Goal: Task Accomplishment & Management: Complete application form

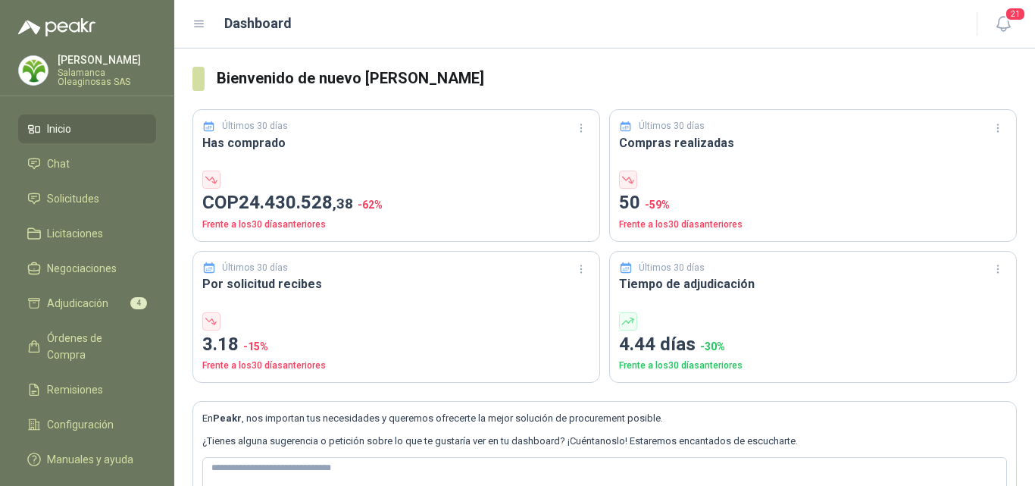
click at [97, 130] on li "Inicio" at bounding box center [87, 128] width 120 height 17
click at [86, 202] on span "Solicitudes" at bounding box center [73, 198] width 52 height 17
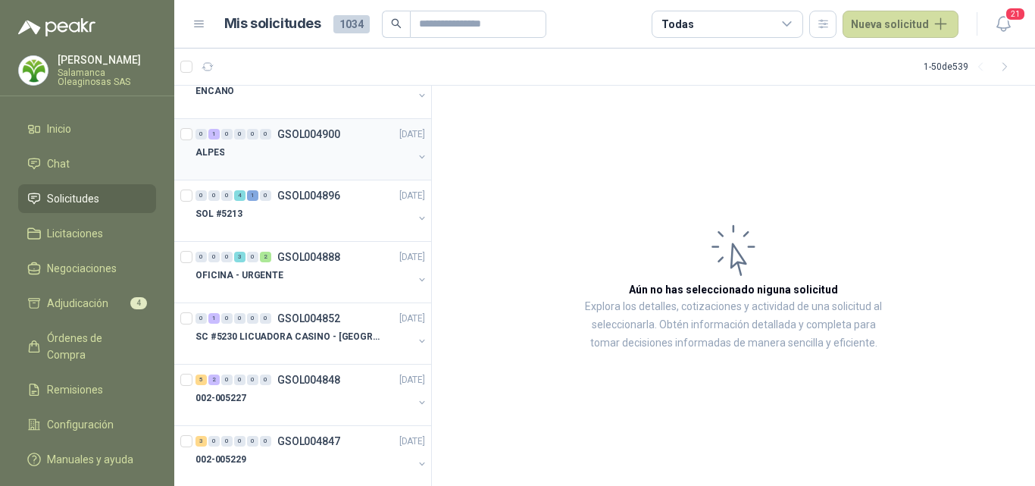
scroll to position [303, 0]
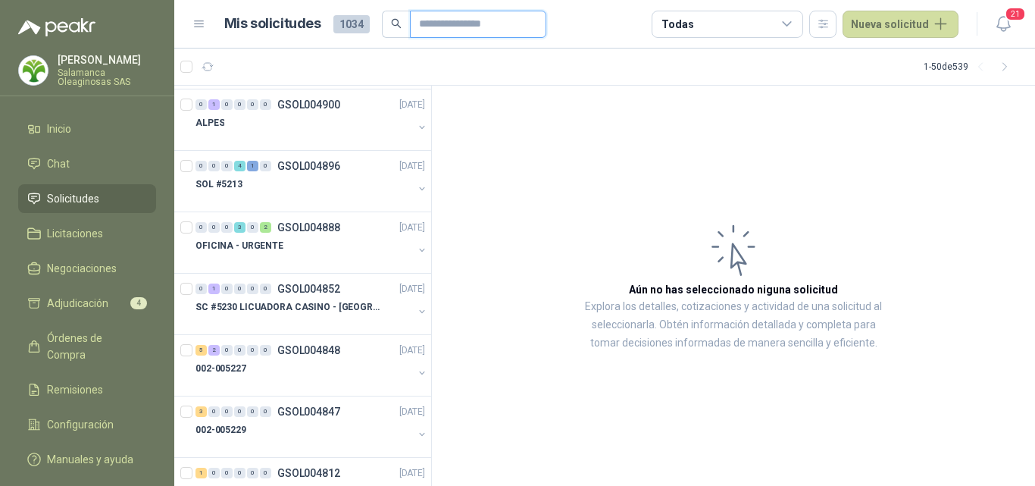
click at [425, 22] on input "text" at bounding box center [472, 24] width 106 height 26
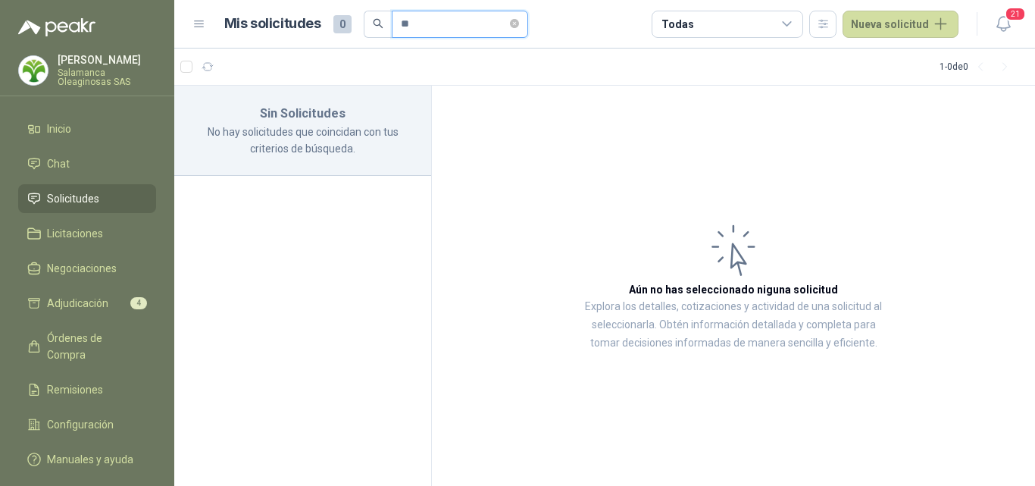
type input "*"
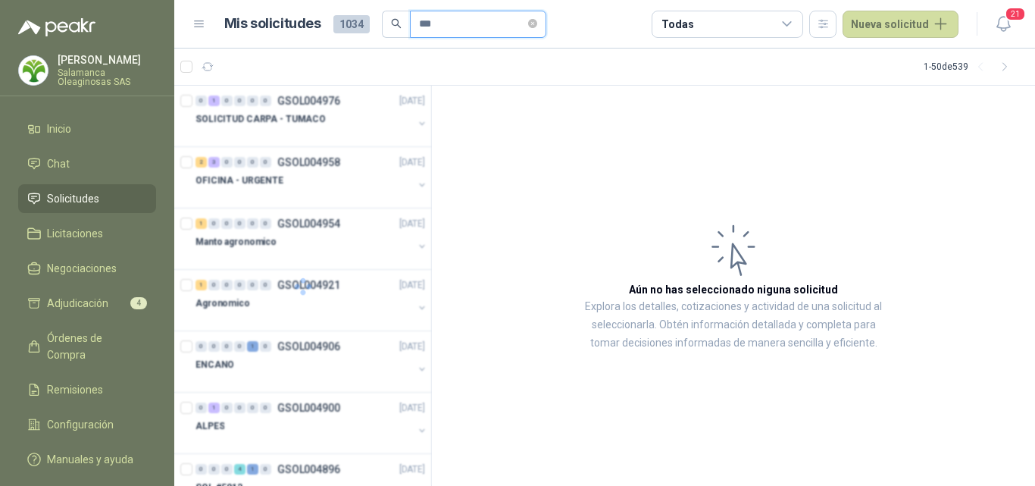
type input "***"
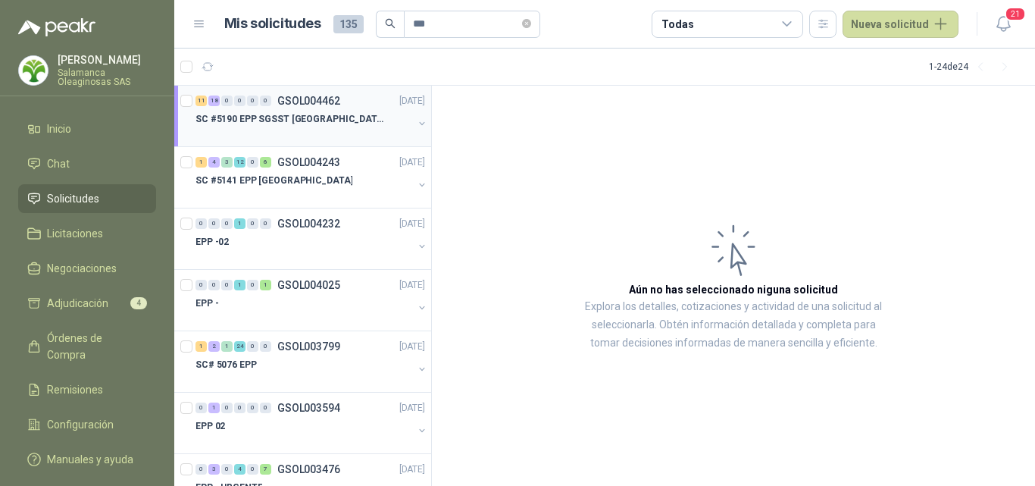
click at [319, 139] on div at bounding box center [304, 134] width 217 height 12
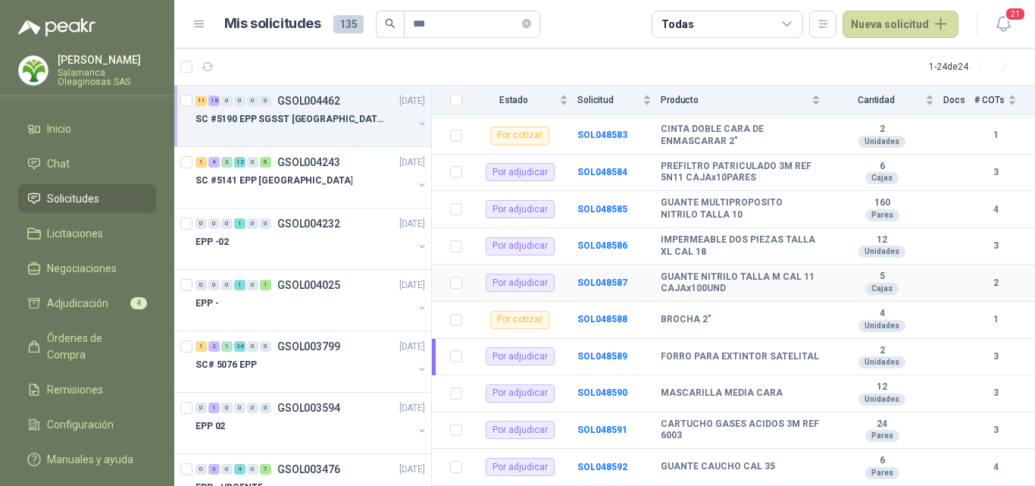
scroll to position [303, 0]
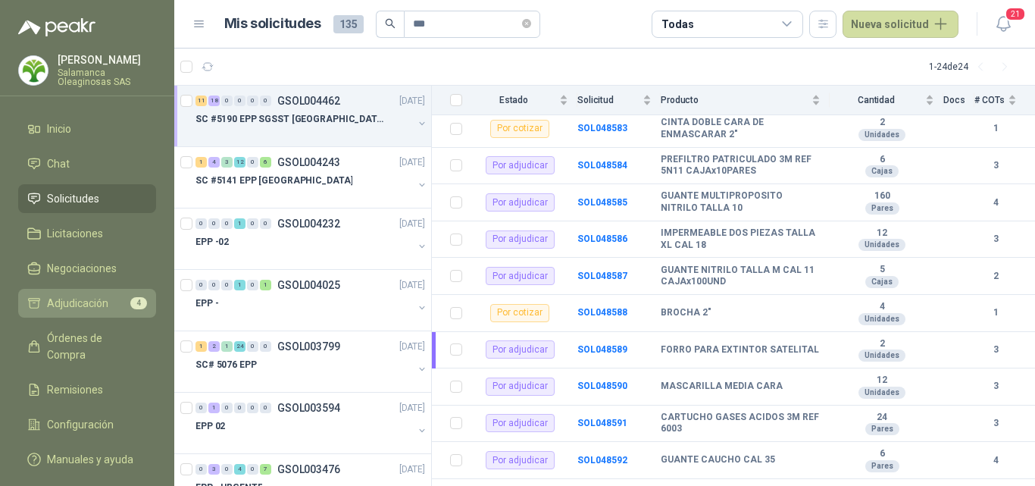
click at [89, 302] on span "Adjudicación" at bounding box center [77, 303] width 61 height 17
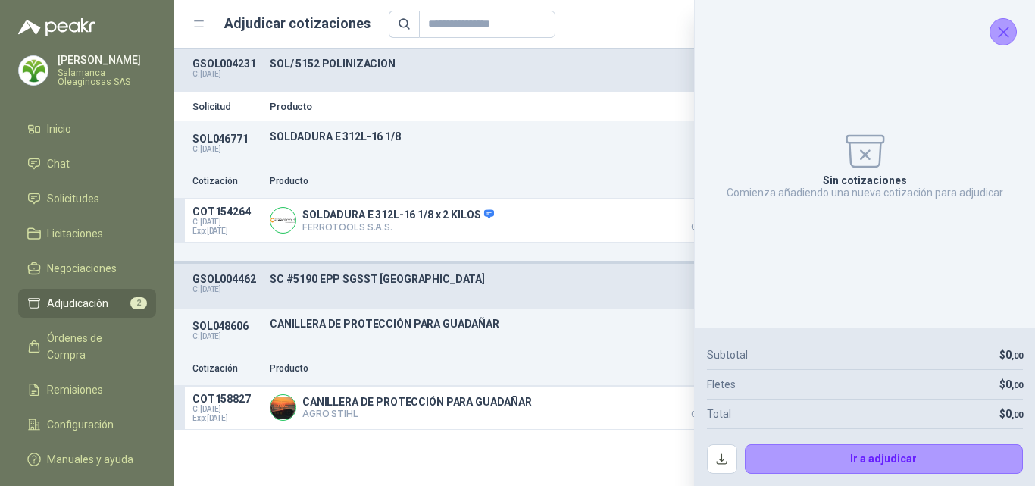
click at [1016, 32] on button "Cerrar" at bounding box center [1003, 31] width 27 height 27
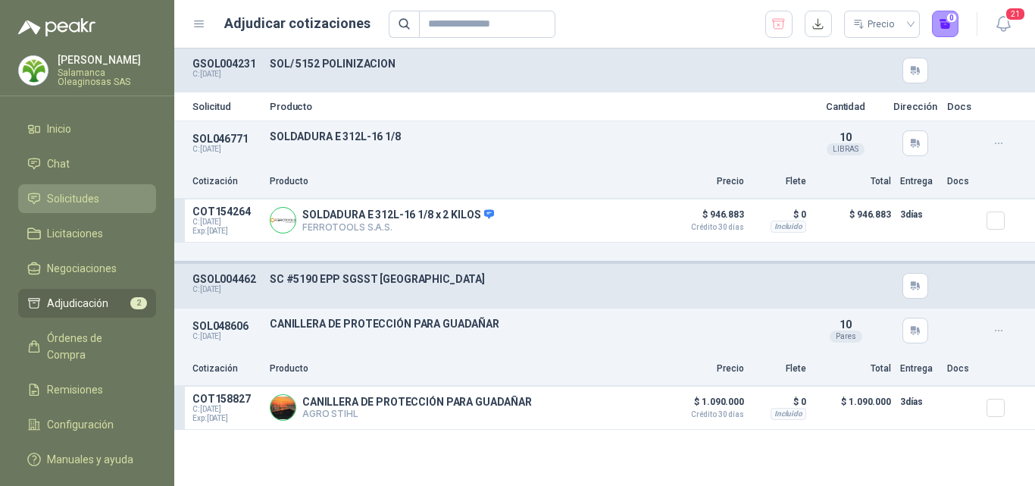
click at [93, 201] on span "Solicitudes" at bounding box center [73, 198] width 52 height 17
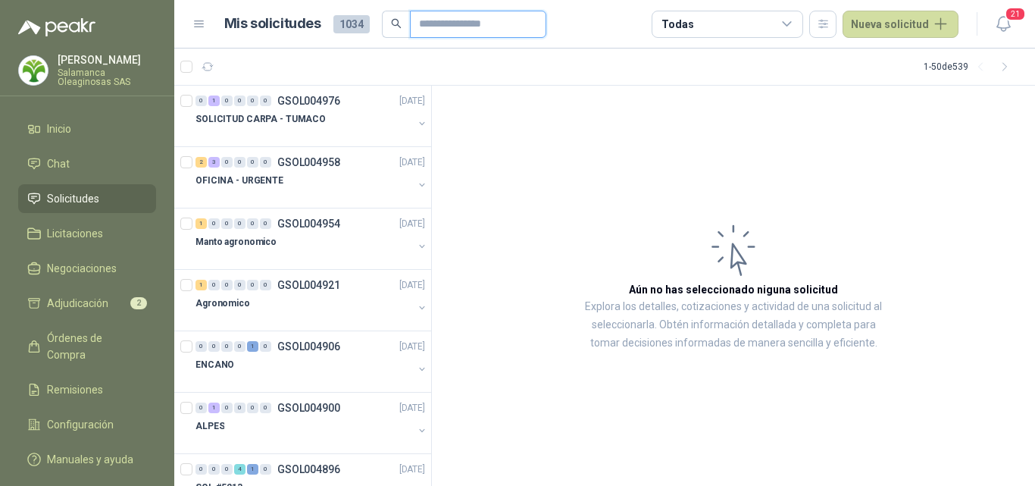
click at [443, 20] on input "text" at bounding box center [472, 24] width 106 height 26
type input "***"
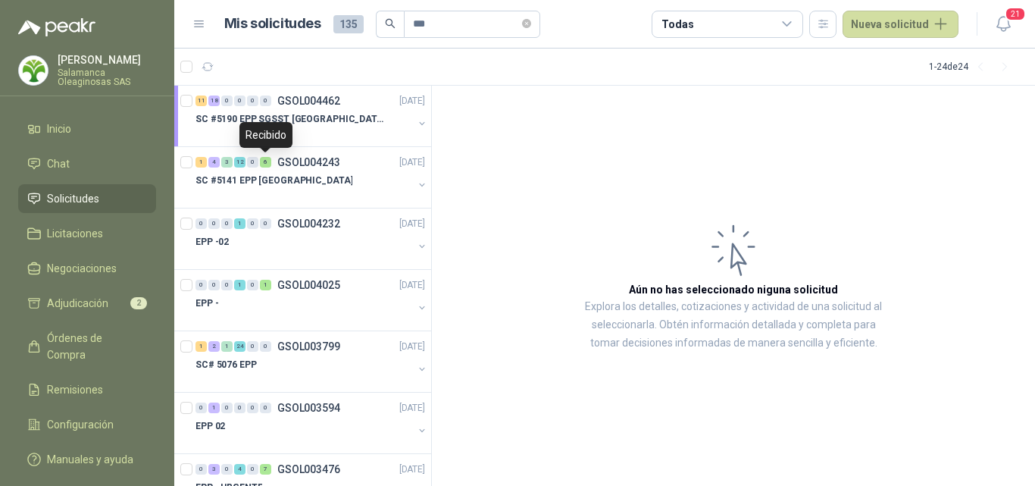
click at [274, 136] on div "Recibido" at bounding box center [265, 135] width 53 height 26
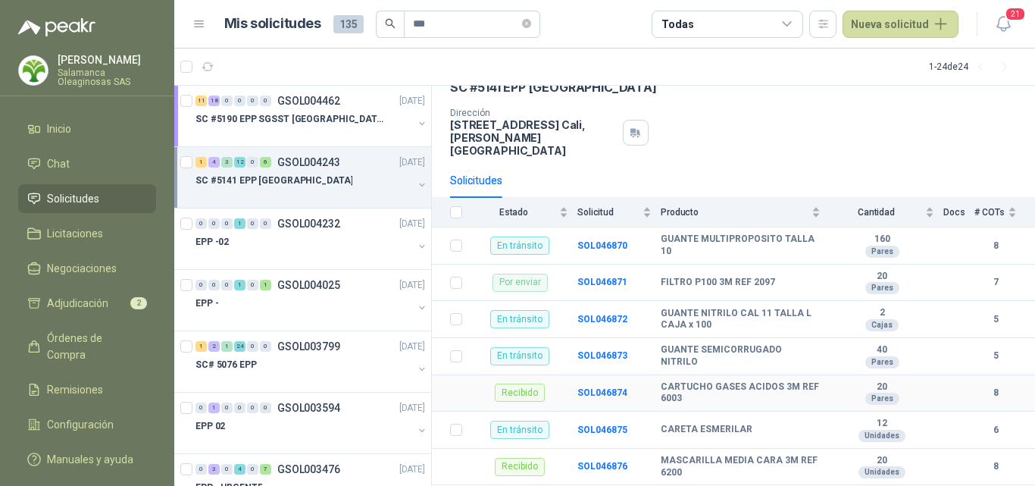
scroll to position [227, 0]
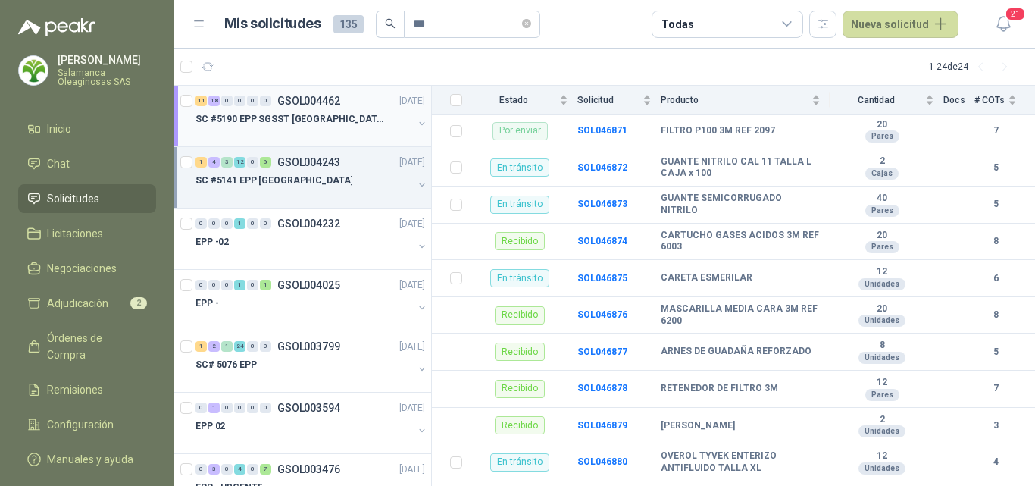
click at [288, 119] on p "SC #5190 EPP SGSST [GEOGRAPHIC_DATA]" at bounding box center [290, 119] width 189 height 14
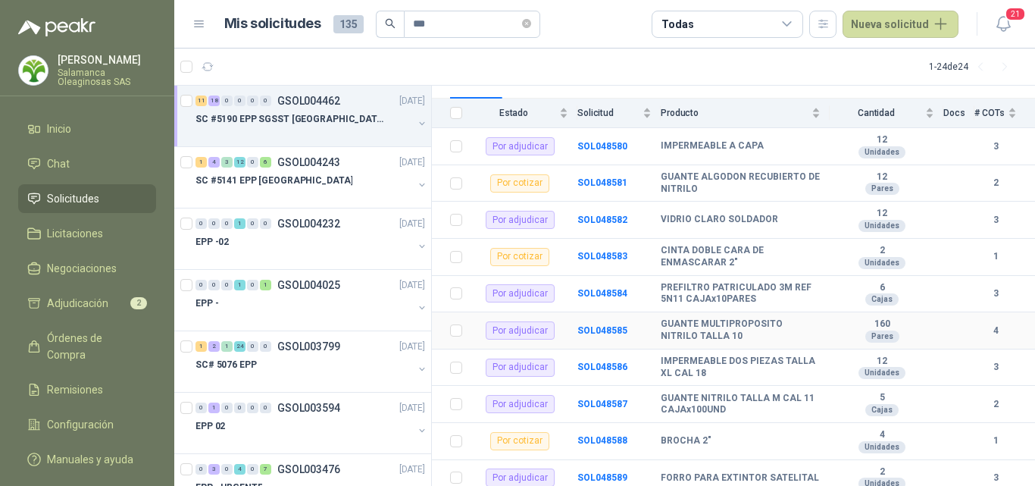
scroll to position [152, 0]
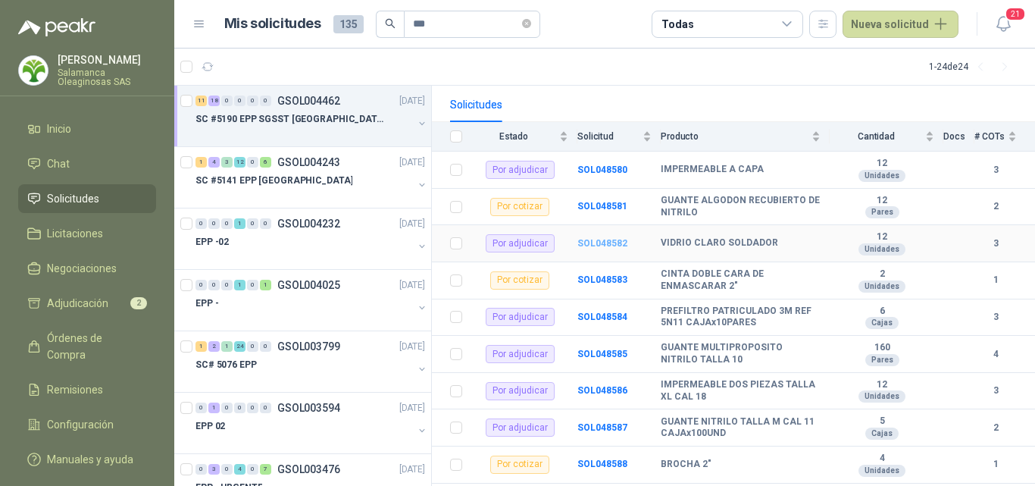
click at [609, 238] on b "SOL048582" at bounding box center [602, 243] width 50 height 11
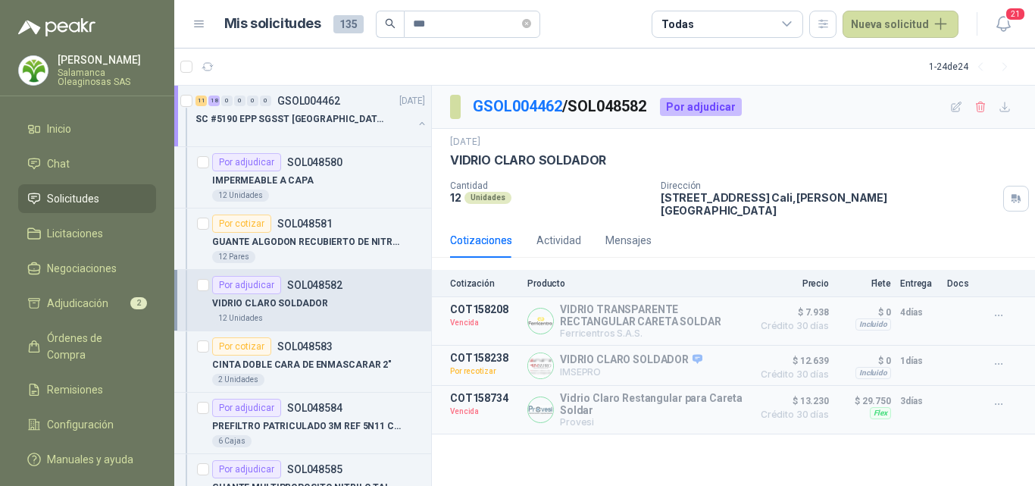
click at [292, 315] on div "12 Unidades" at bounding box center [318, 318] width 213 height 12
click at [77, 299] on span "Adjudicación" at bounding box center [77, 303] width 61 height 17
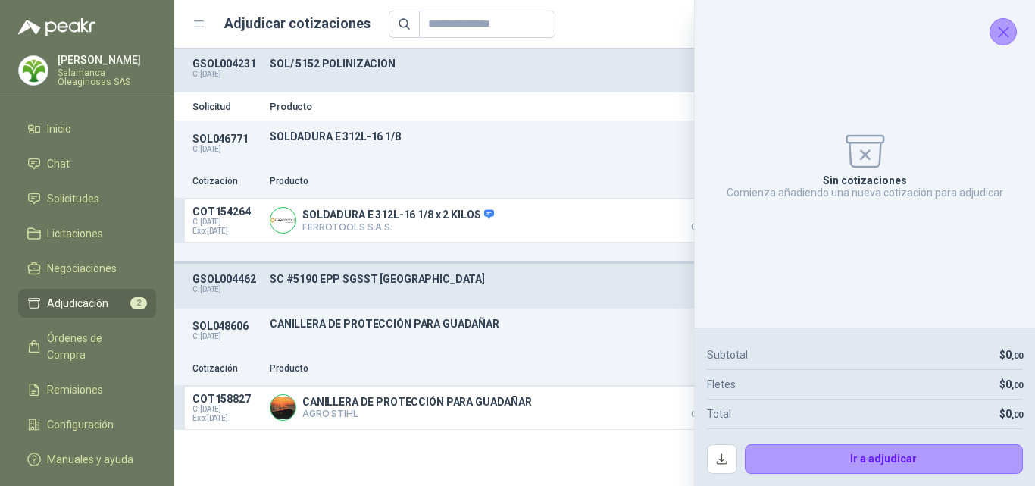
click at [990, 36] on button "Cerrar" at bounding box center [1003, 31] width 27 height 27
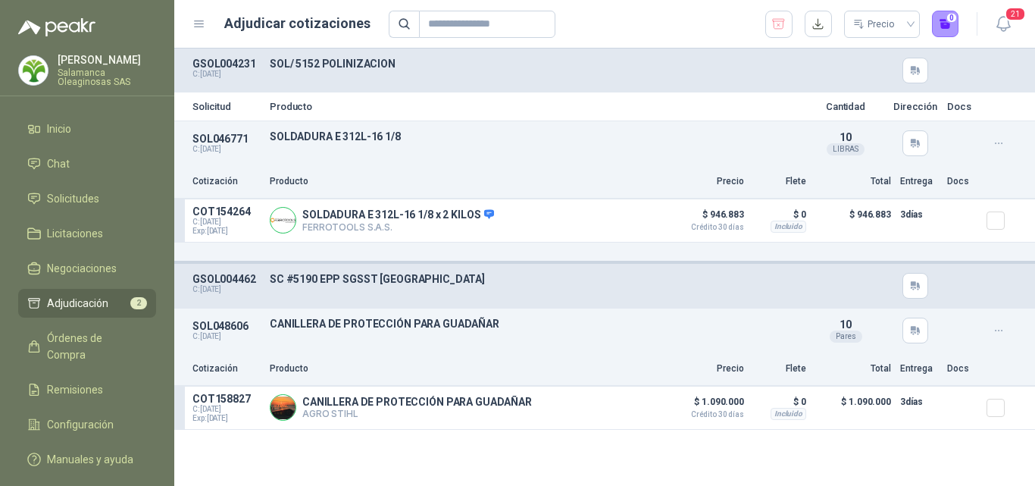
click at [977, 348] on div "SOL048606 C: [DATE] CANILLERA DE PROTECCIÓN PARA GUADAÑAR Detalles 10 Pares" at bounding box center [604, 330] width 861 height 44
click at [86, 199] on span "Solicitudes" at bounding box center [73, 198] width 52 height 17
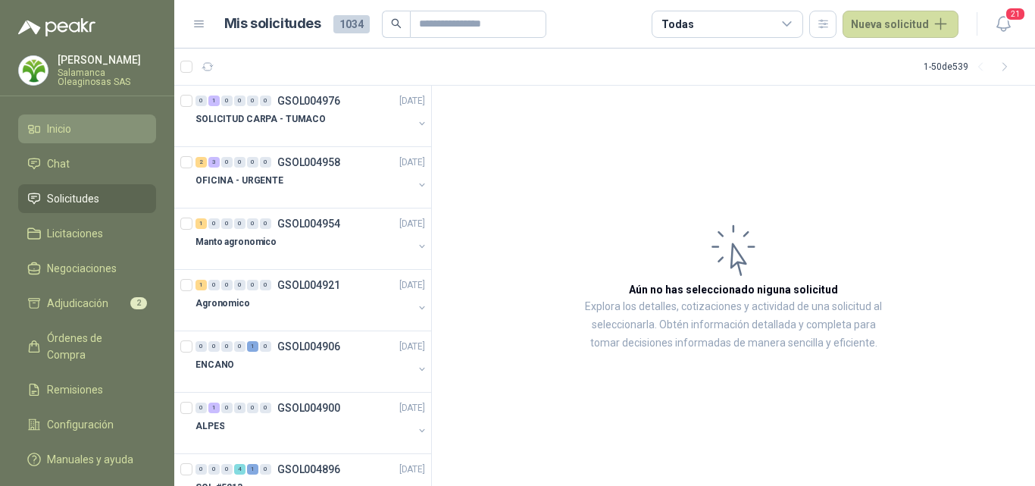
click at [73, 130] on li "Inicio" at bounding box center [87, 128] width 120 height 17
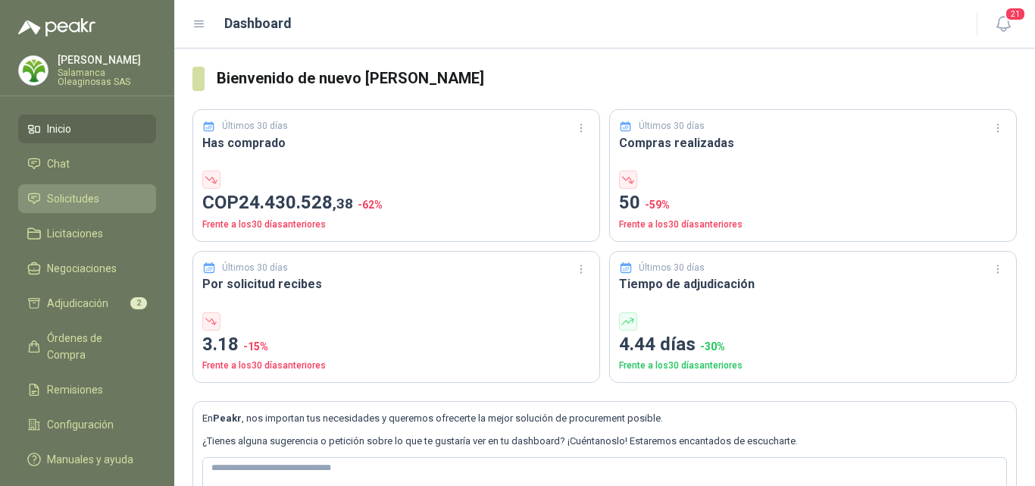
click at [105, 204] on li "Solicitudes" at bounding box center [87, 198] width 120 height 17
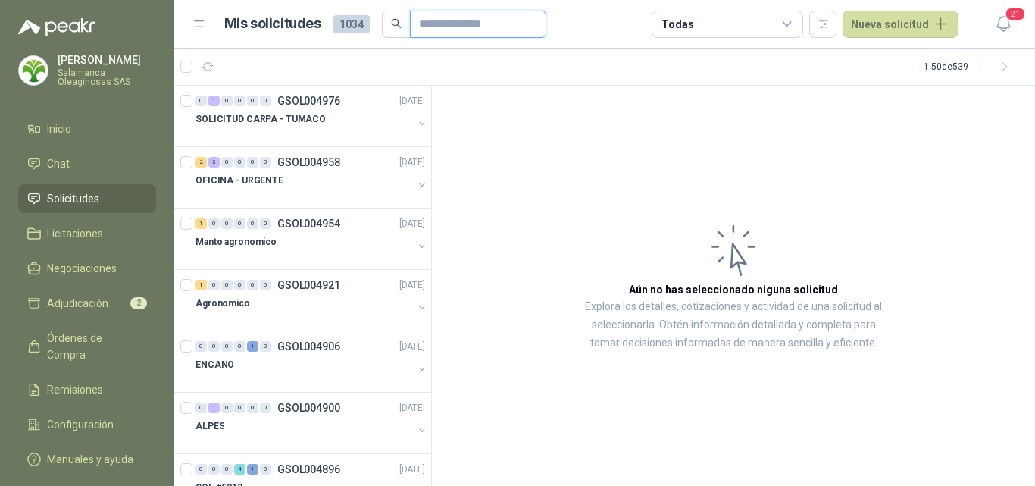
click at [443, 34] on input "text" at bounding box center [472, 24] width 106 height 26
type input "***"
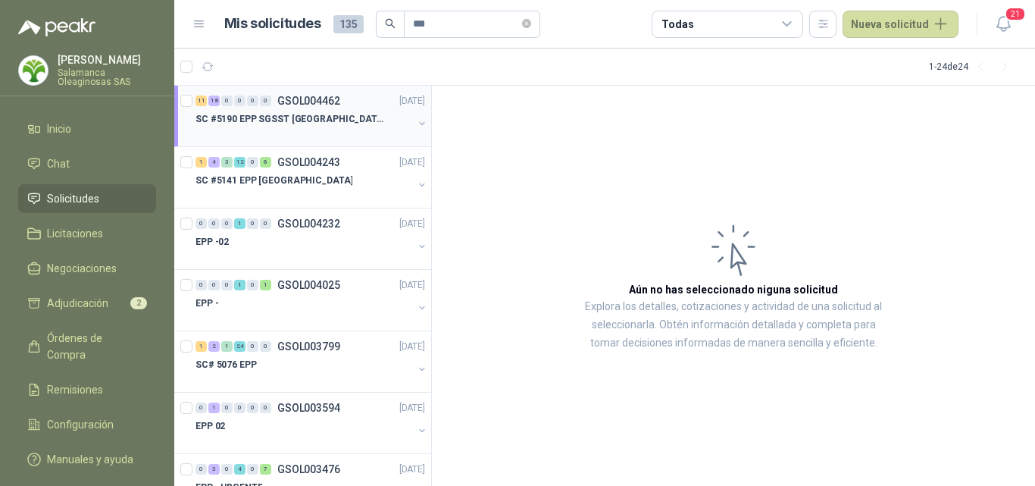
click at [299, 130] on div at bounding box center [304, 134] width 217 height 12
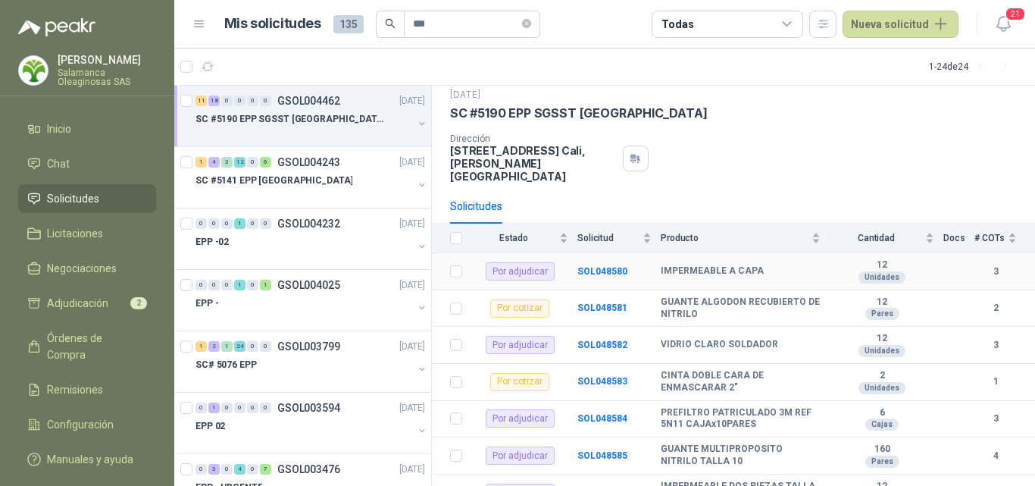
scroll to position [76, 0]
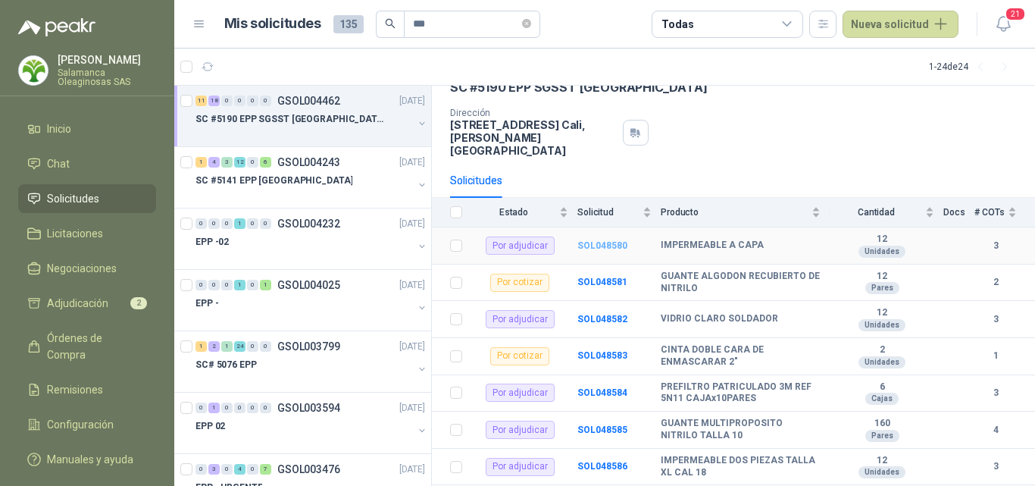
click at [606, 240] on b "SOL048580" at bounding box center [602, 245] width 50 height 11
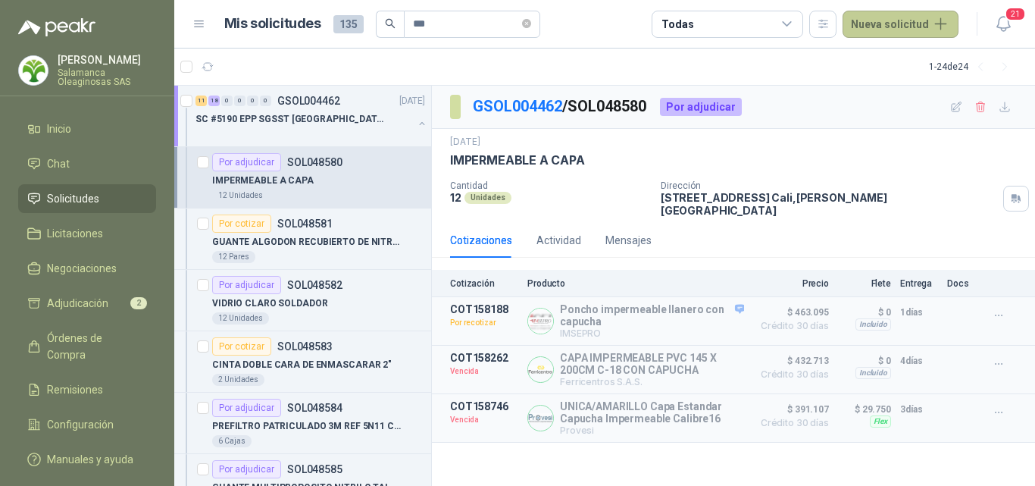
click at [904, 32] on button "Nueva solicitud" at bounding box center [901, 24] width 116 height 27
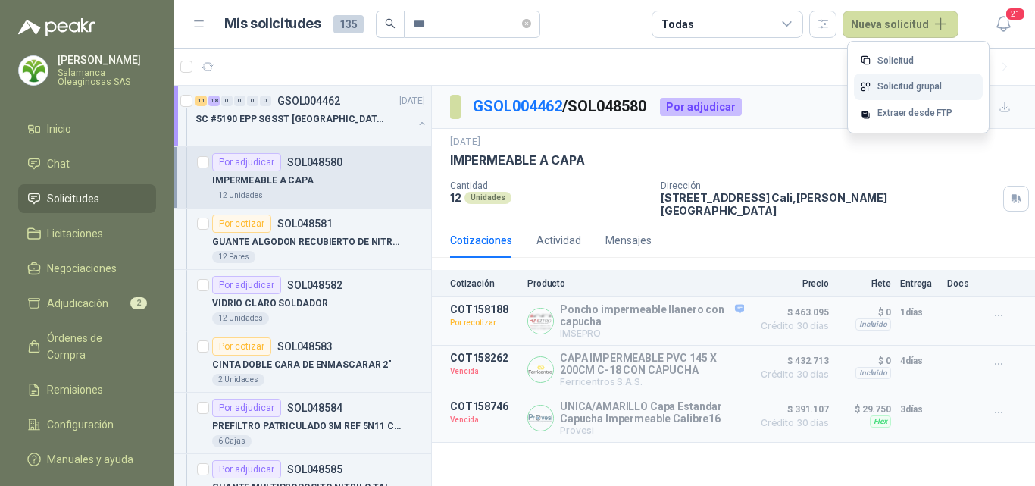
click at [912, 85] on link "Solicitud grupal" at bounding box center [918, 87] width 129 height 27
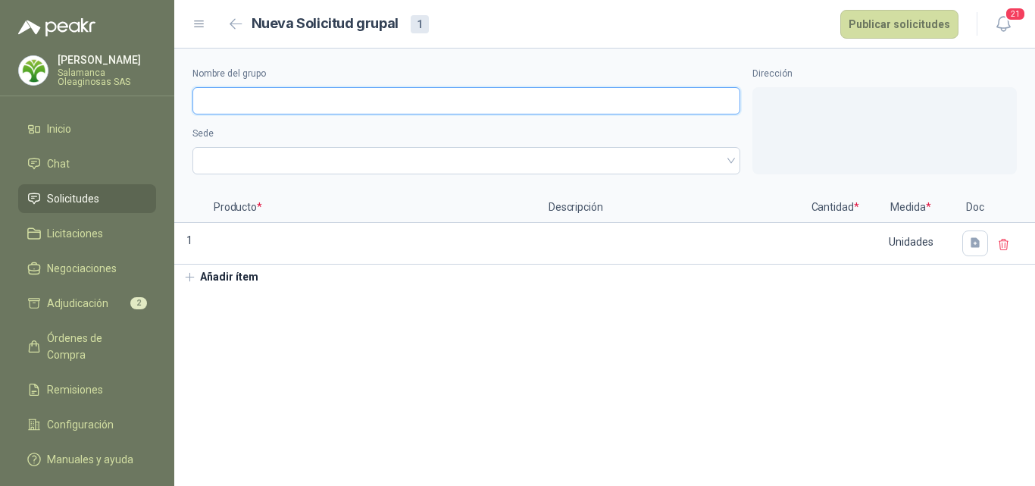
click at [331, 110] on input "Nombre del grupo" at bounding box center [466, 100] width 548 height 27
click at [289, 160] on span at bounding box center [467, 160] width 530 height 23
type input "**********"
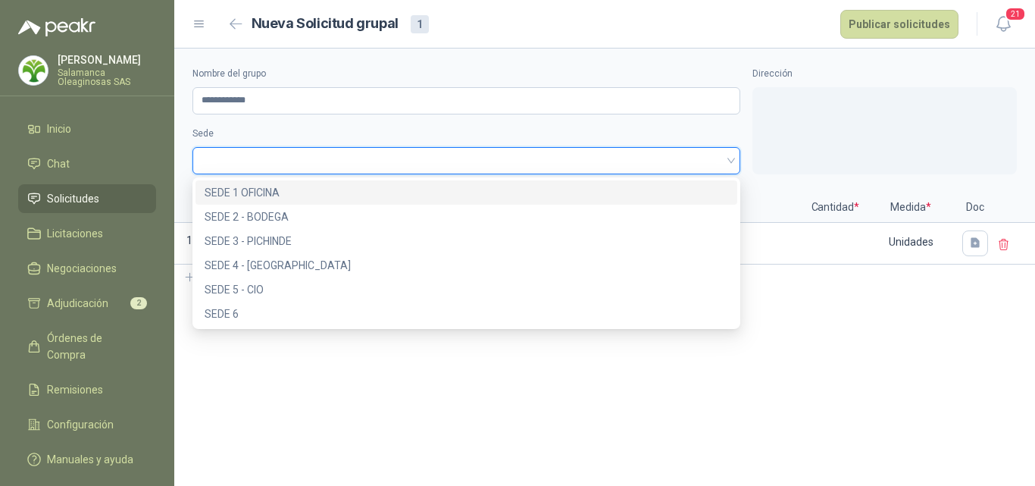
click at [289, 187] on div "SEDE 1 OFICINA" at bounding box center [467, 192] width 524 height 17
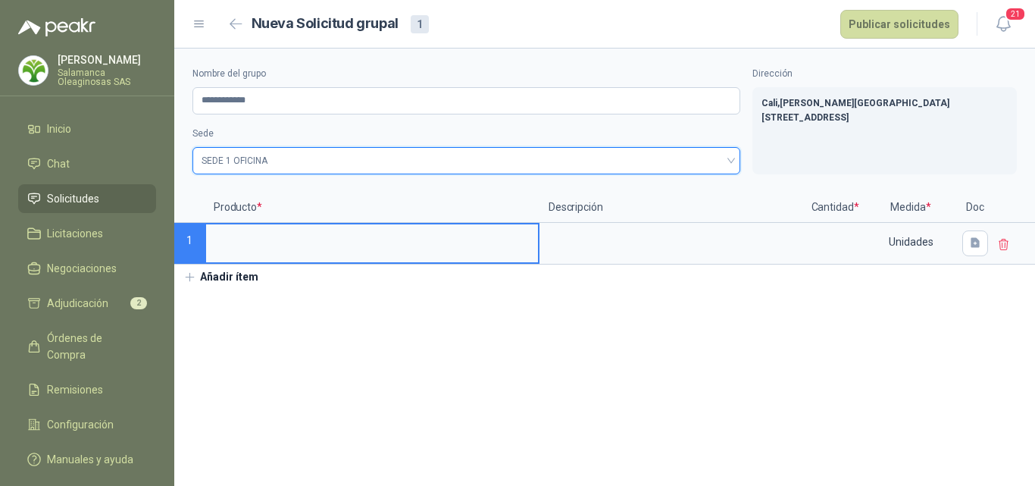
click at [286, 243] on input at bounding box center [372, 239] width 332 height 30
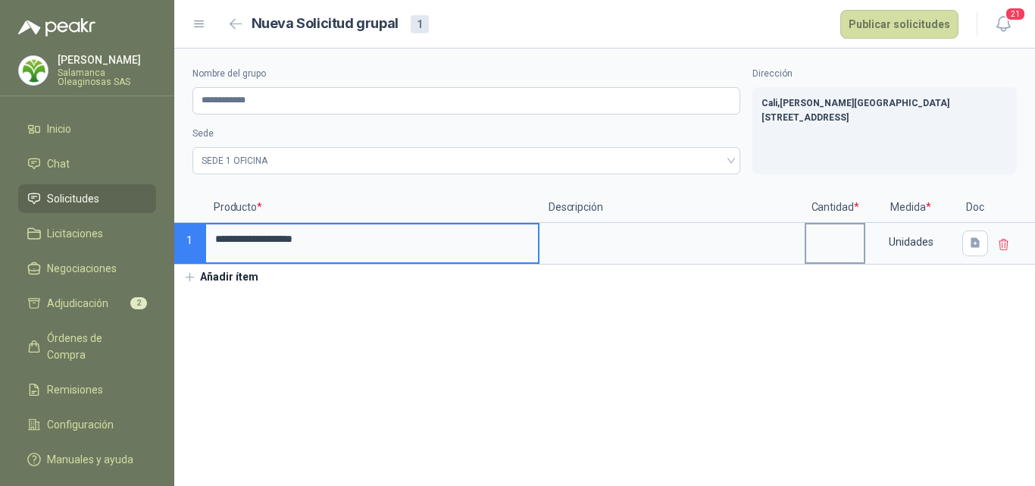
type input "**********"
click at [828, 245] on input at bounding box center [835, 239] width 58 height 30
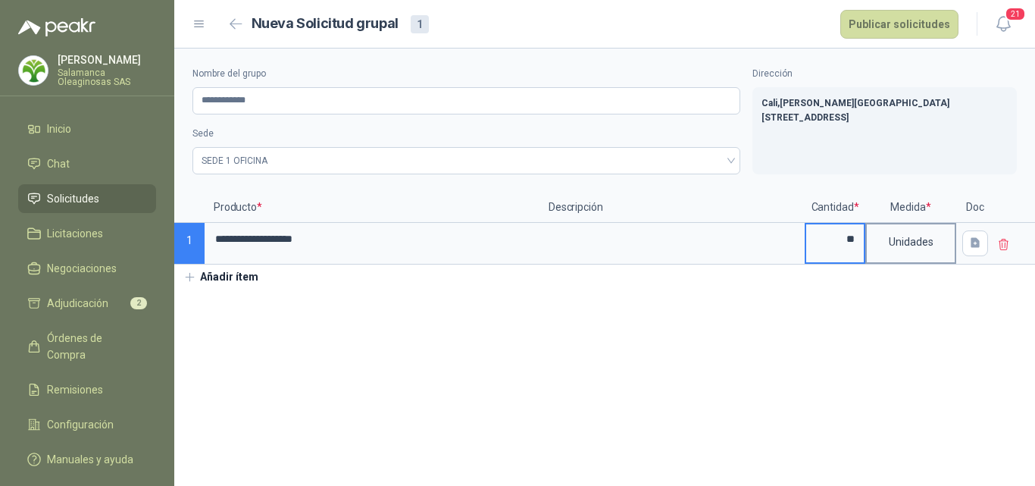
type input "**"
click at [917, 249] on div "Unidades" at bounding box center [911, 241] width 88 height 35
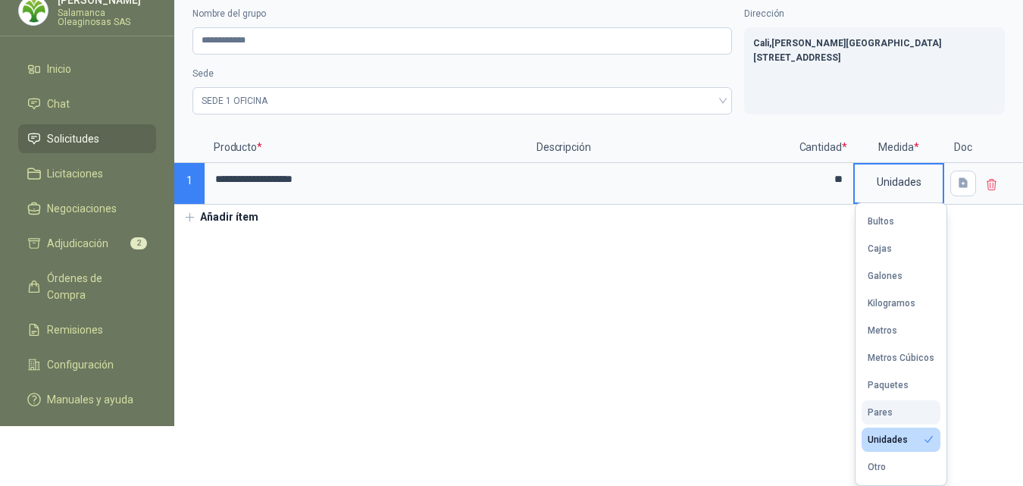
click at [915, 414] on button "Pares" at bounding box center [901, 412] width 79 height 24
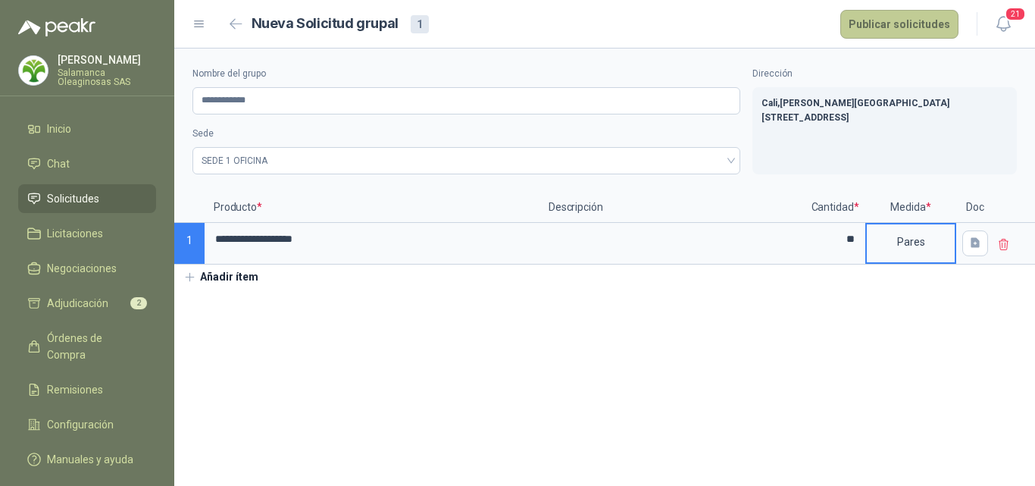
click at [914, 17] on button "Publicar solicitudes" at bounding box center [899, 24] width 118 height 29
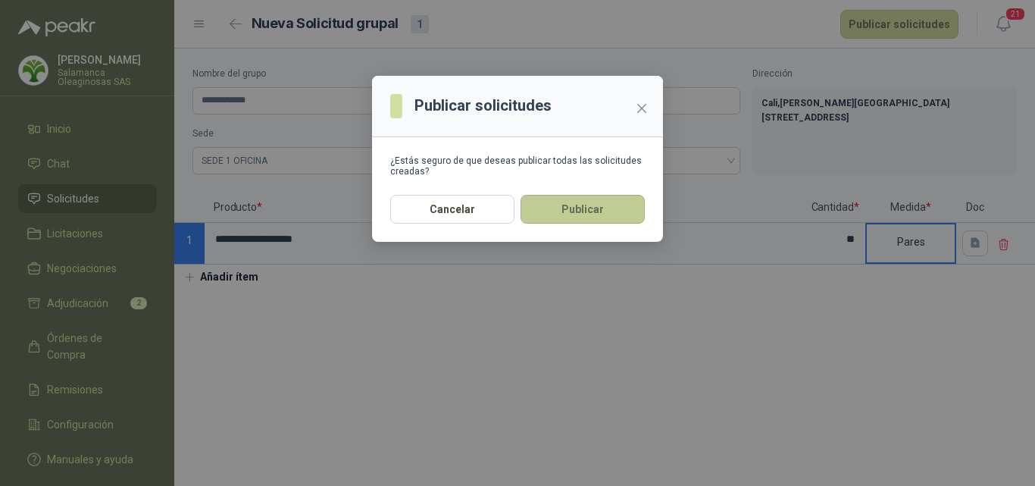
click at [609, 210] on button "Publicar" at bounding box center [583, 209] width 124 height 29
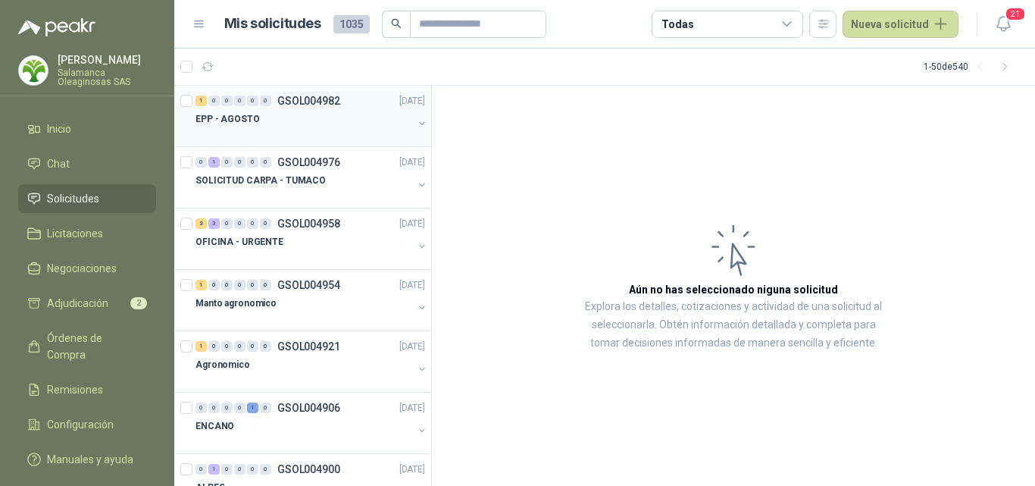
click at [278, 136] on div at bounding box center [304, 134] width 217 height 12
